Goal: Find specific page/section: Find specific page/section

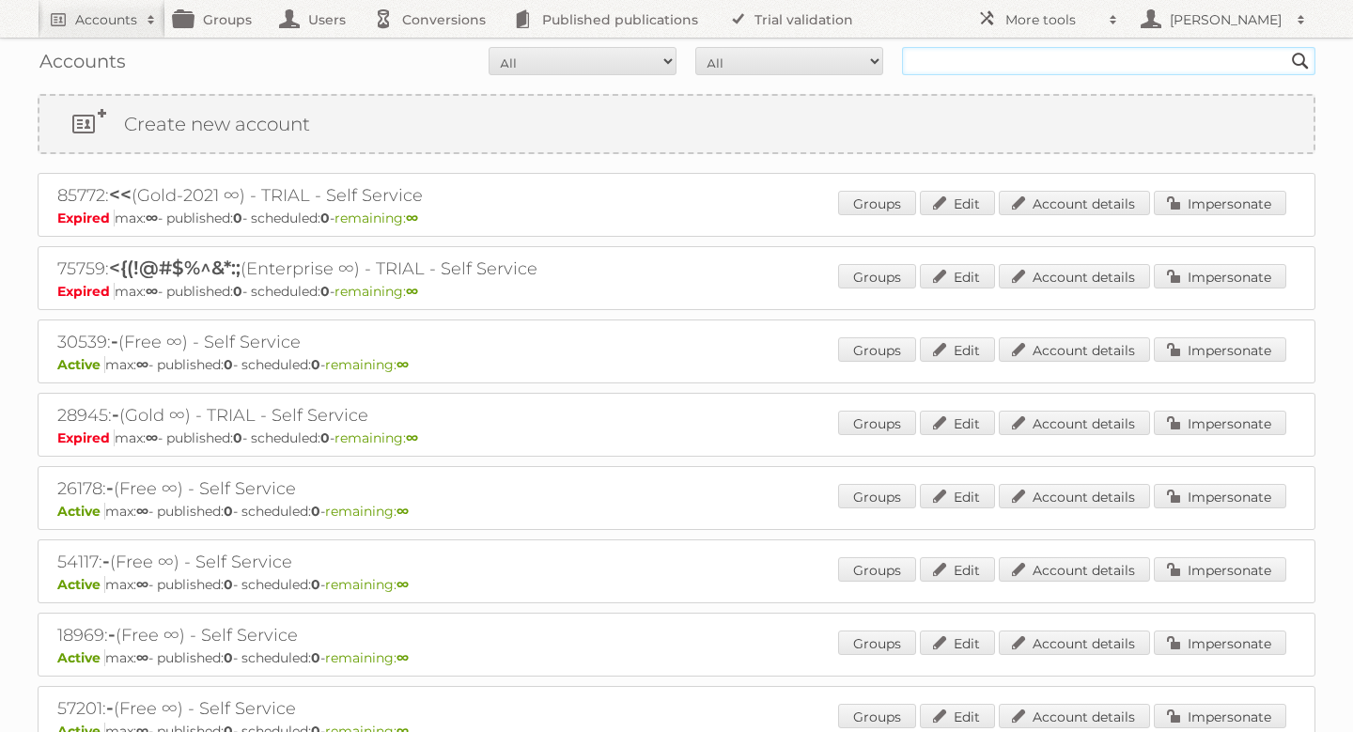
click at [1044, 47] on input "text" at bounding box center [1108, 61] width 413 height 28
type input "ignacio bilmes"
click at [1286, 47] on input "Search" at bounding box center [1300, 61] width 28 height 28
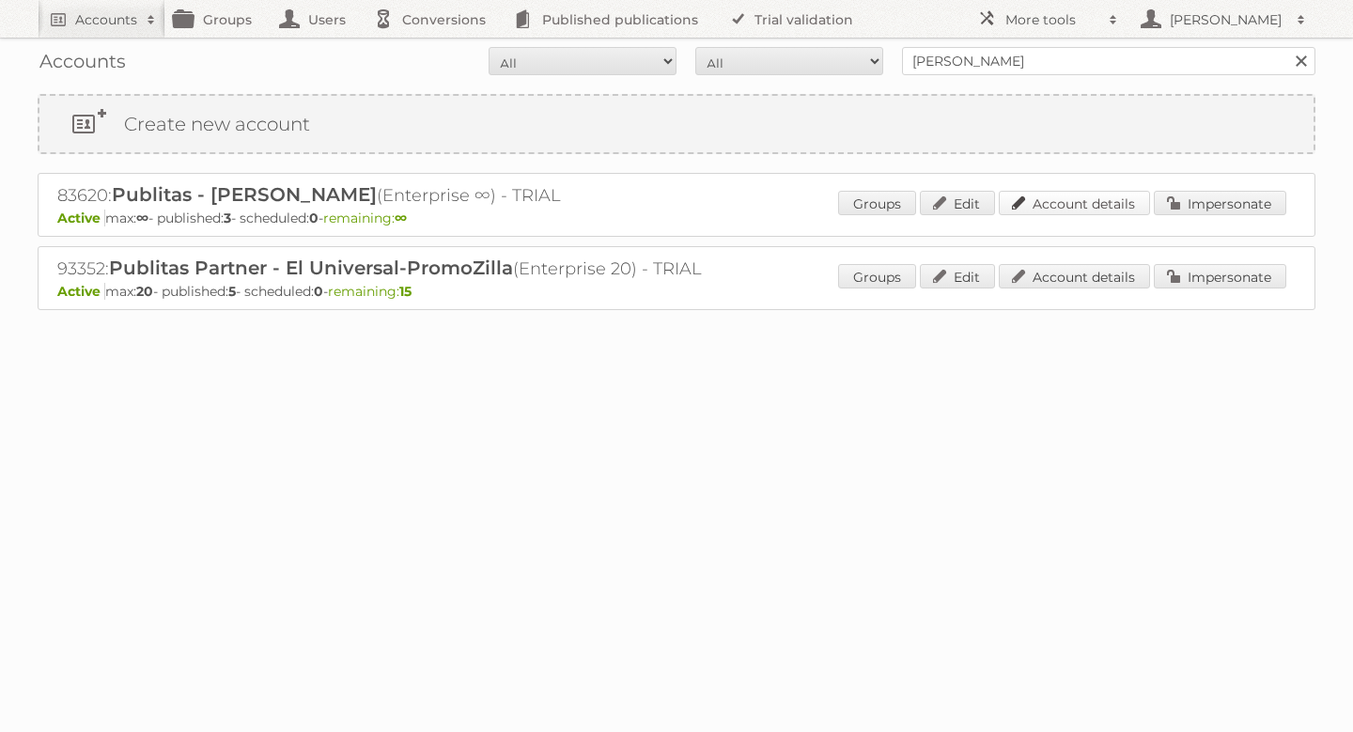
click at [1103, 196] on link "Account details" at bounding box center [1074, 203] width 151 height 24
